Goal: Navigation & Orientation: Find specific page/section

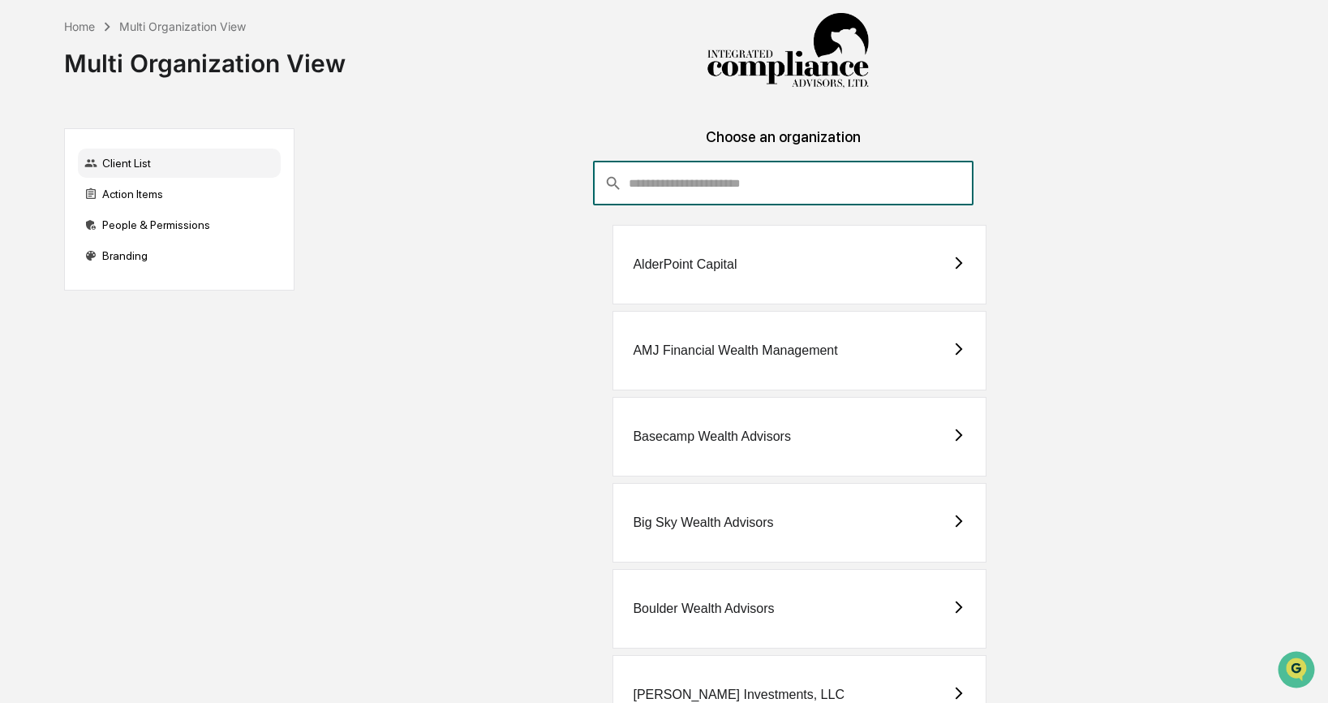
click at [746, 182] on input "consultant-dashboard__filter-organizations-search-bar" at bounding box center [801, 183] width 345 height 44
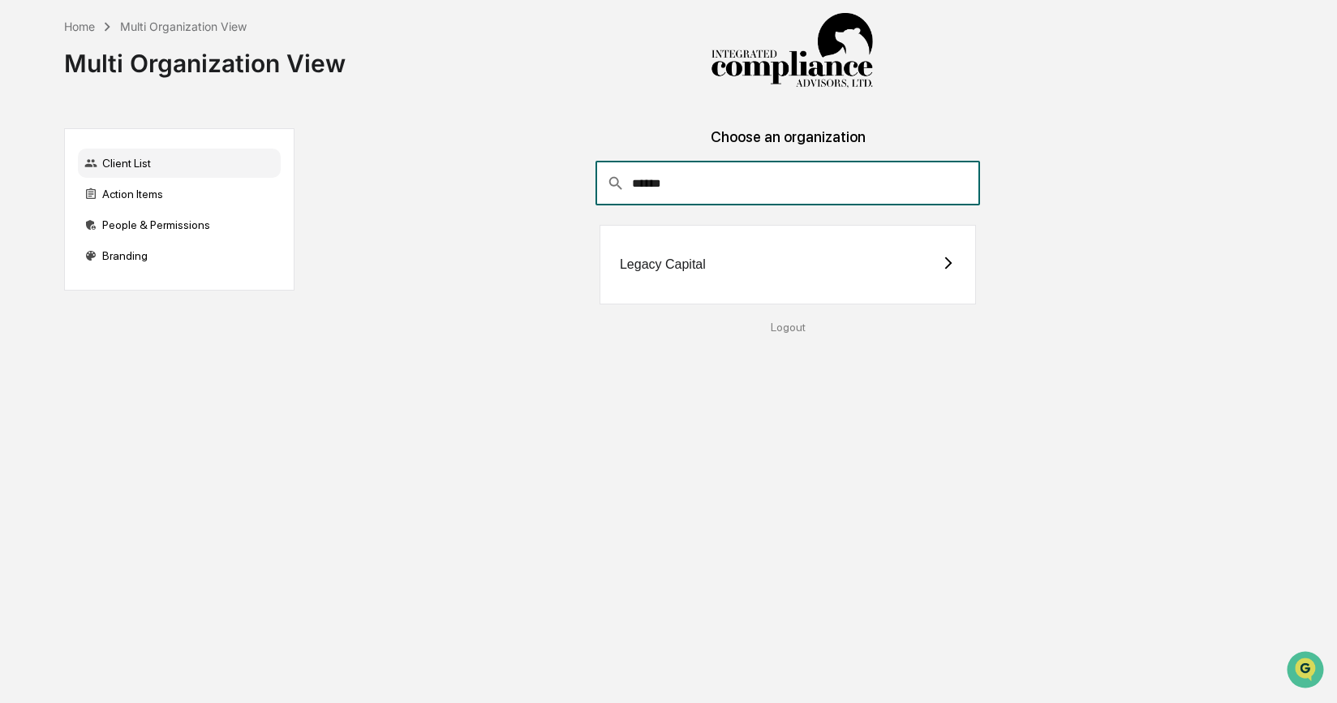
type input "******"
click at [681, 261] on div "Legacy Capital" at bounding box center [663, 264] width 86 height 15
